Goal: Task Accomplishment & Management: Manage account settings

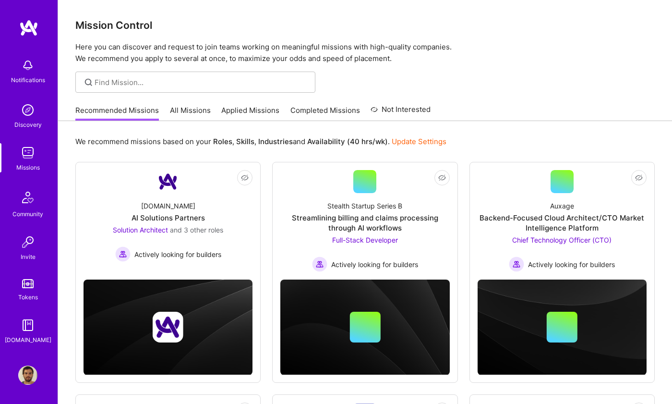
click at [250, 109] on link "Applied Missions" at bounding box center [250, 113] width 58 height 16
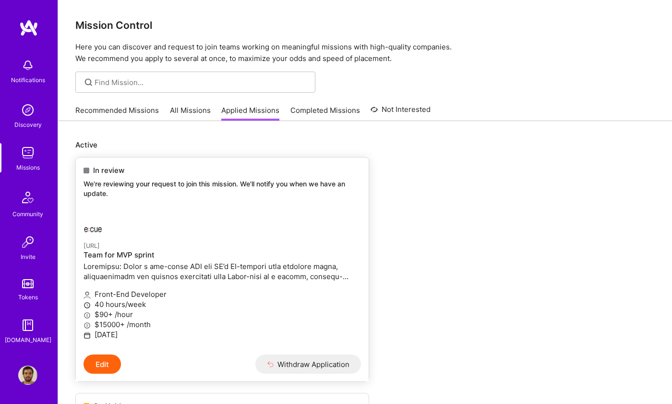
click at [224, 213] on link "[URL] Team for MVP sprint Front-End Developer 40 hours/week $90+ /hour $15000+ …" at bounding box center [222, 281] width 293 height 145
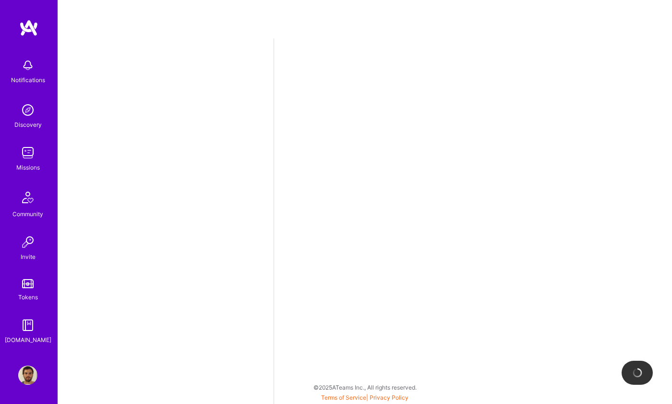
select select "BR"
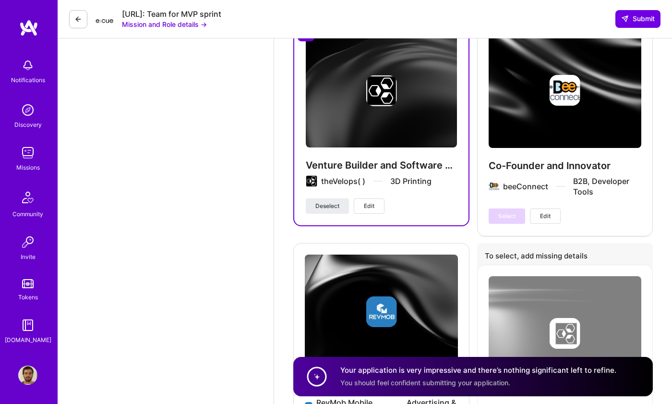
scroll to position [3293, 0]
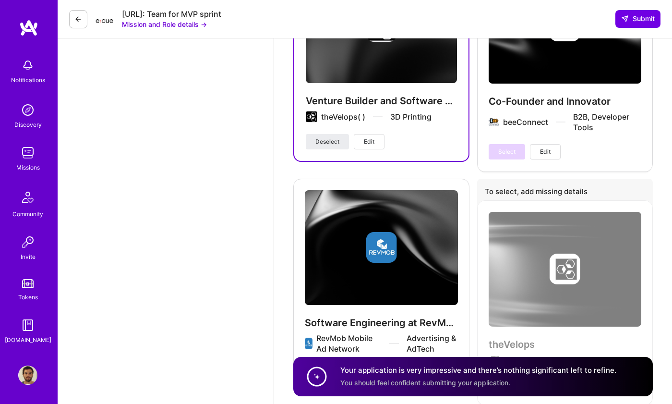
click at [28, 382] on img at bounding box center [27, 374] width 19 height 19
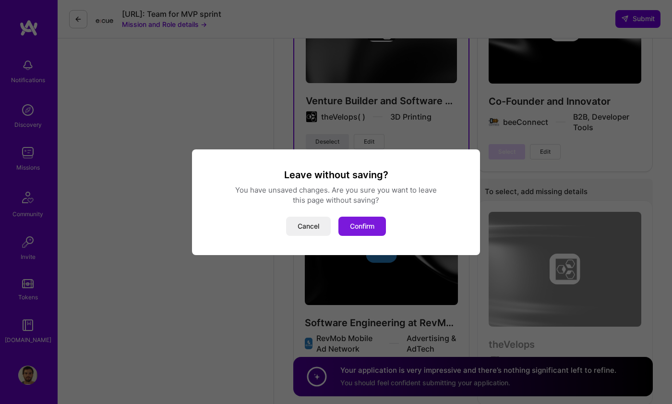
click at [359, 230] on button "Confirm" at bounding box center [362, 225] width 48 height 19
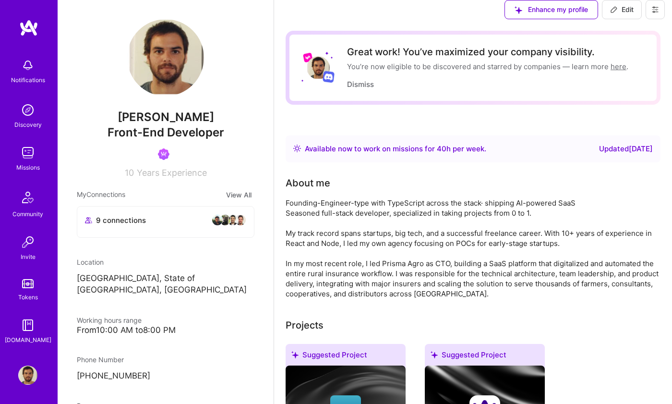
scroll to position [999, 0]
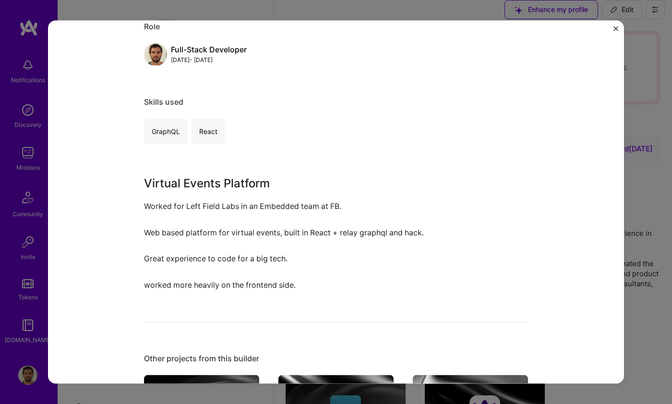
scroll to position [154, 0]
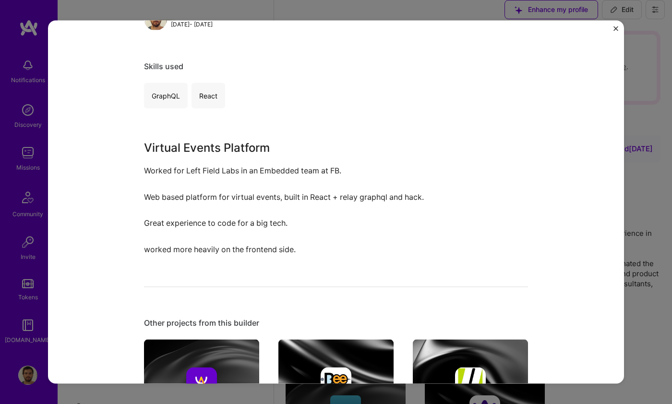
click at [633, 230] on div "Virtual Events Platform @Facebook Facebook Advertising & AdTech Role Full-Stack…" at bounding box center [336, 202] width 672 height 404
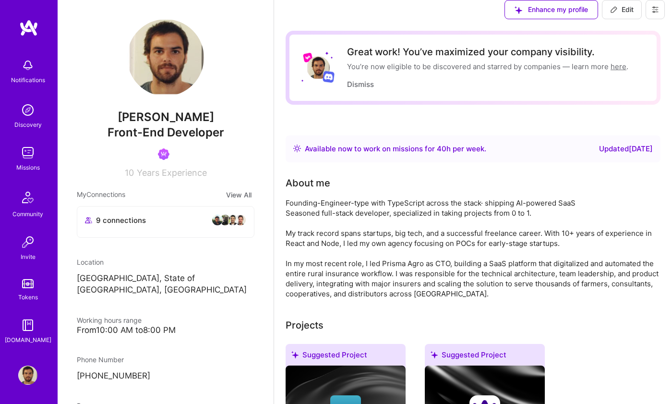
scroll to position [896, 0]
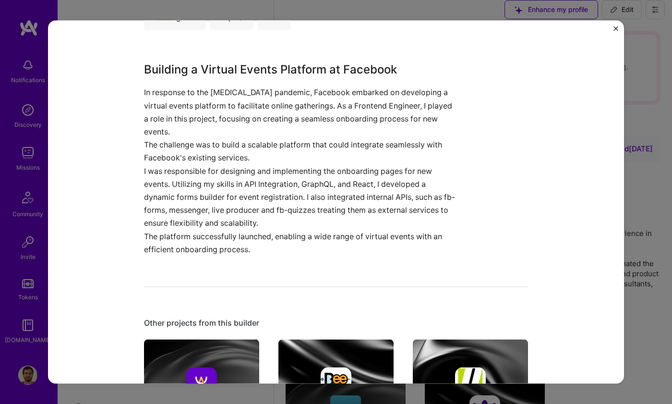
scroll to position [233, 0]
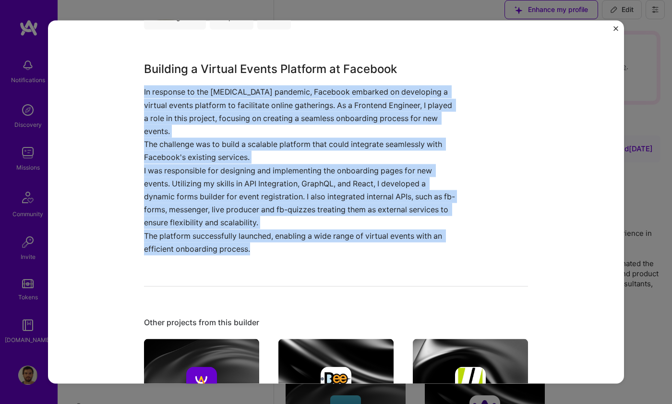
drag, startPoint x: 252, startPoint y: 244, endPoint x: 131, endPoint y: 92, distance: 194.7
click at [131, 92] on div "Frontend Engineering at Facebook Facebook Social, Enterprise Software Role Fron…" at bounding box center [336, 201] width 576 height 363
copy div "In response to the [MEDICAL_DATA] pandemic, Facebook embarked on developing a v…"
click at [615, 29] on img "Close" at bounding box center [615, 28] width 5 height 5
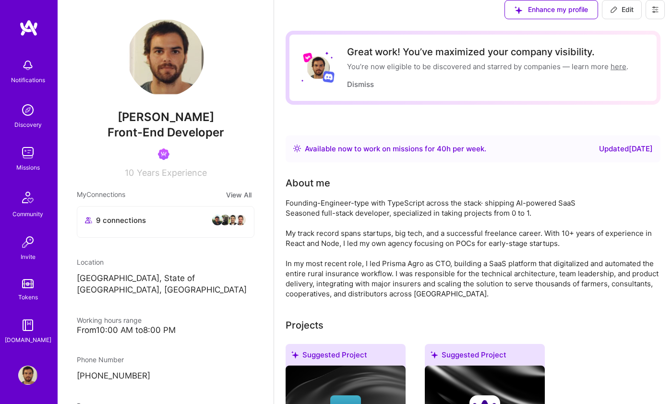
scroll to position [719, 0]
click at [138, 124] on div "Front-End Developer" at bounding box center [166, 132] width 178 height 16
click at [473, 155] on div "Available now to work on missions for 40 h per week ." at bounding box center [395, 149] width 181 height 12
click at [625, 14] on span "Edit" at bounding box center [622, 10] width 24 height 10
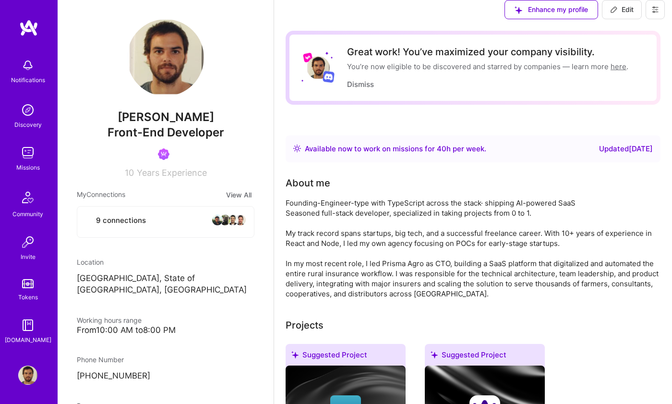
select select "BR"
select select "Right Now"
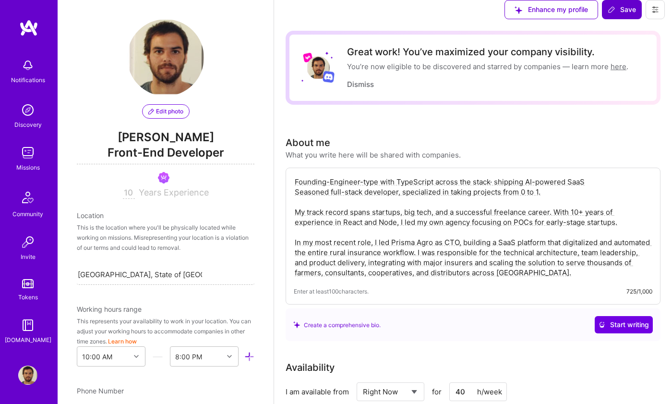
scroll to position [371, 0]
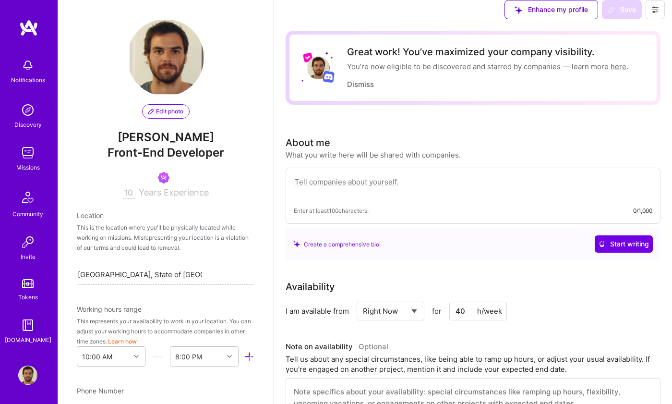
type textarea "Product-minded engineer with 10+ years of experience taking ideas from zero to …"
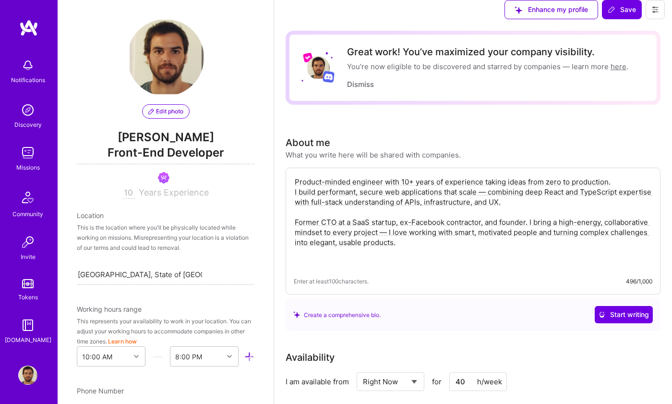
paste textarea "I thrive in teams that balance ambition with empathy — where people share knowl…"
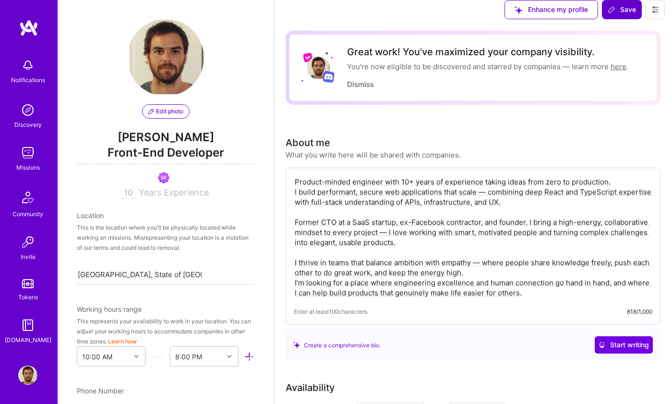
type textarea "Product-minded engineer with 10+ years of experience taking ideas from zero to …"
click at [630, 14] on span "Save" at bounding box center [622, 10] width 28 height 10
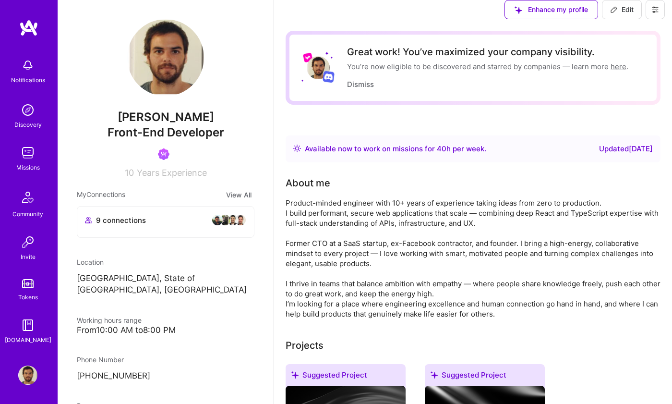
scroll to position [329, 0]
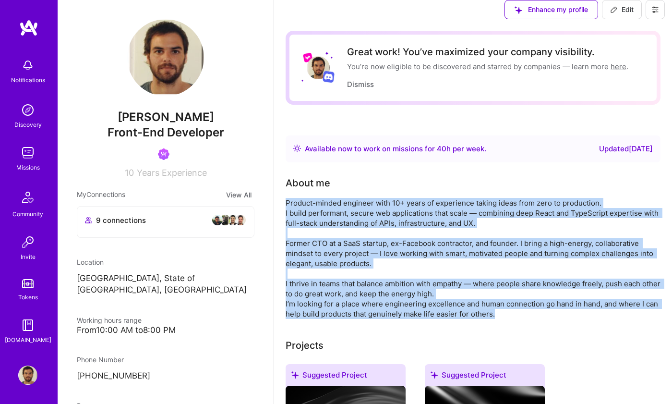
drag, startPoint x: 504, startPoint y: 335, endPoint x: 276, endPoint y: 226, distance: 253.3
copy div "Product-minded engineer with 10+ years of experience taking ideas from zero to …"
